Goal: Check status: Check status

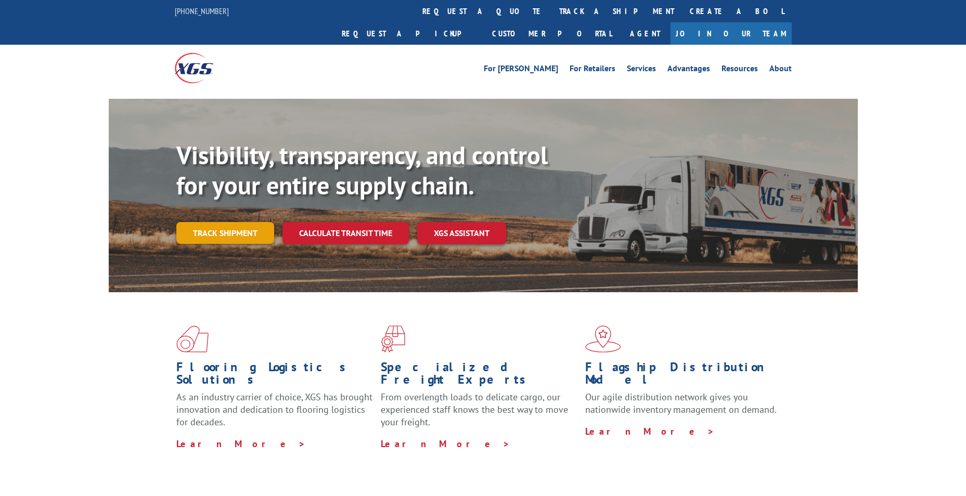
click at [241, 222] on div "Visibility, transparency, and control for your entire supply chain. Track shipm…" at bounding box center [516, 212] width 681 height 145
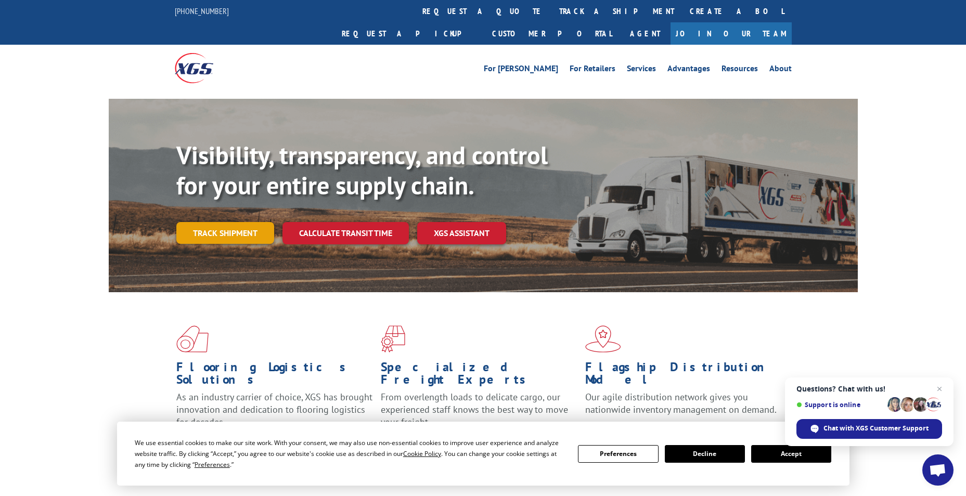
click at [228, 222] on link "Track shipment" at bounding box center [225, 233] width 98 height 22
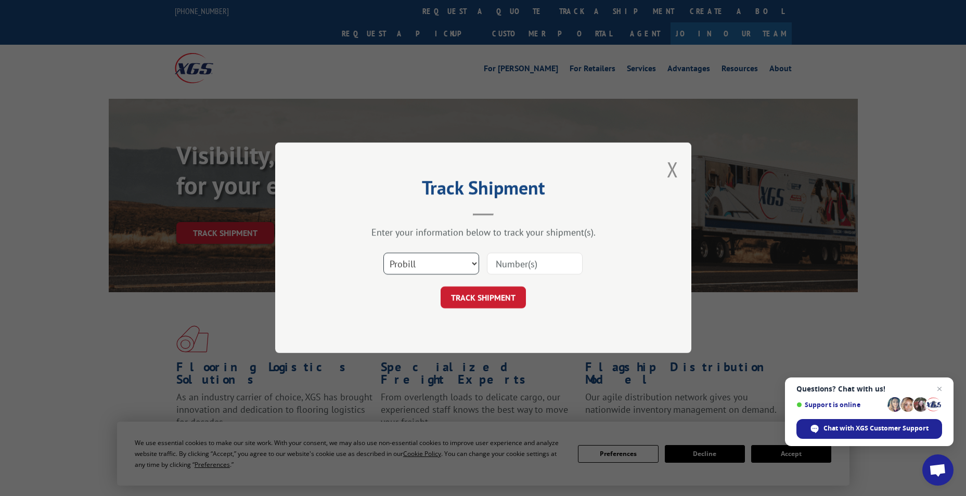
click at [469, 262] on select "Select category... Probill BOL PO" at bounding box center [431, 264] width 96 height 22
select select "bol"
click at [383, 253] on select "Select category... Probill BOL PO" at bounding box center [431, 264] width 96 height 22
paste input "5476596"
type input "5476596"
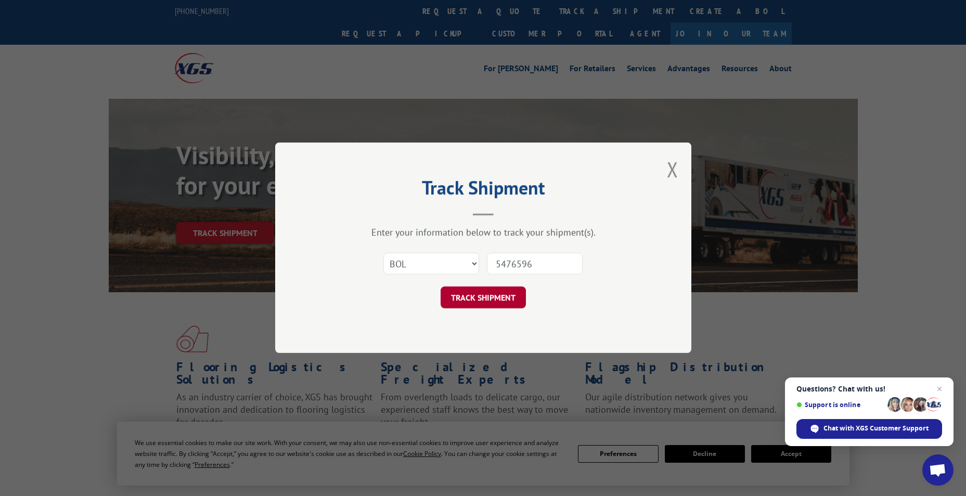
click at [476, 299] on button "TRACK SHIPMENT" at bounding box center [482, 298] width 85 height 22
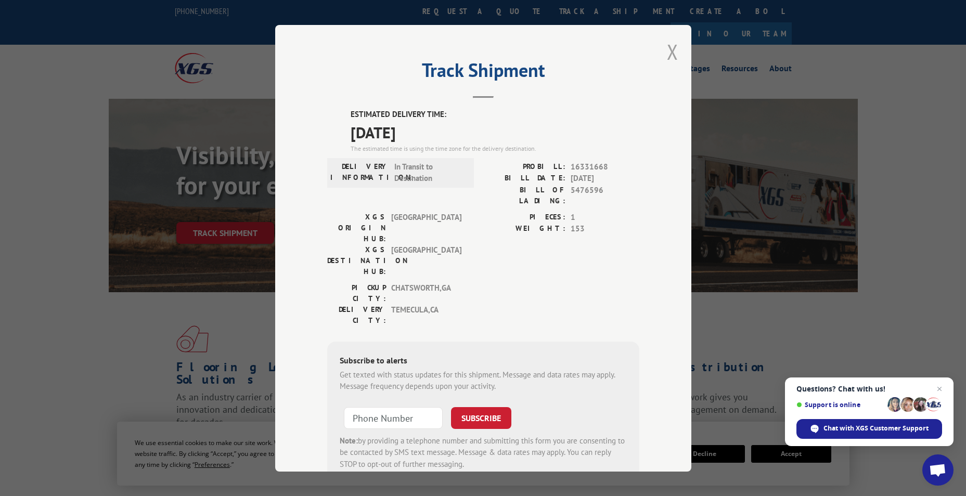
click at [670, 49] on button "Close modal" at bounding box center [672, 52] width 11 height 28
